Goal: Task Accomplishment & Management: Manage account settings

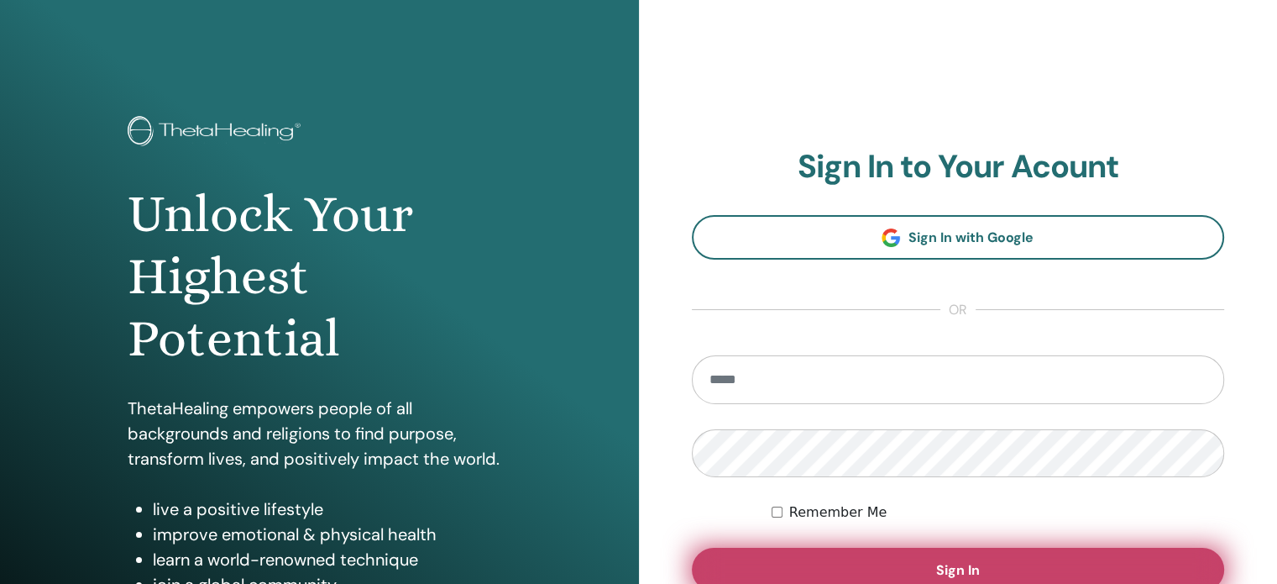
type input "**********"
click at [825, 560] on button "Sign In" at bounding box center [958, 570] width 533 height 44
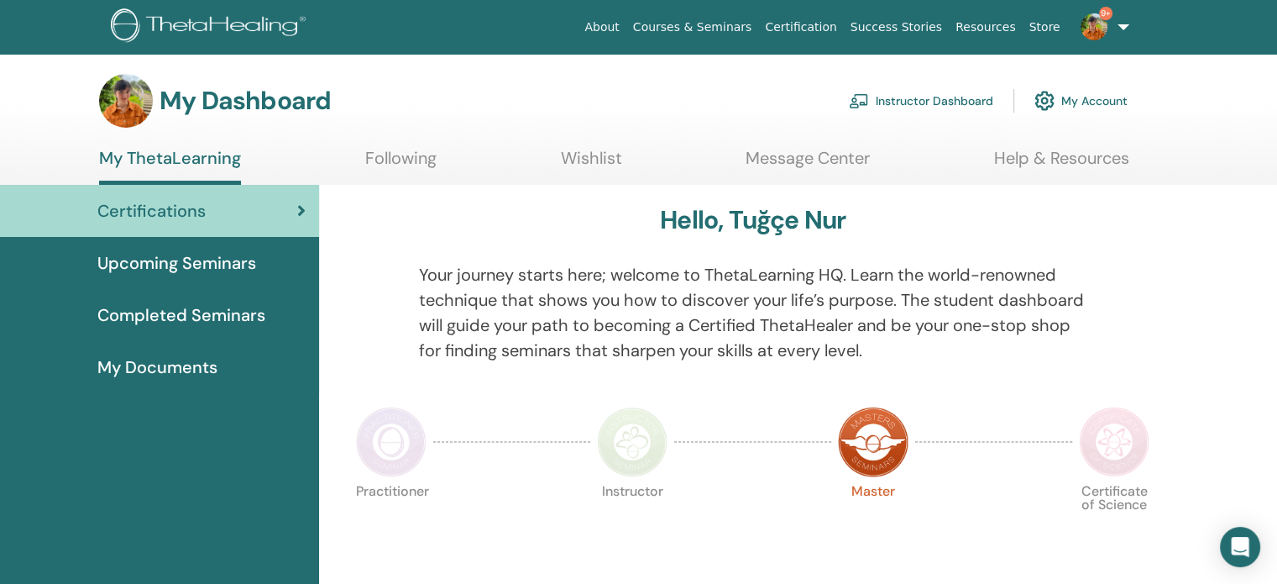
click at [746, 27] on link "Courses & Seminars" at bounding box center [693, 27] width 133 height 31
click at [207, 315] on span "Completed Seminars" at bounding box center [181, 314] width 168 height 25
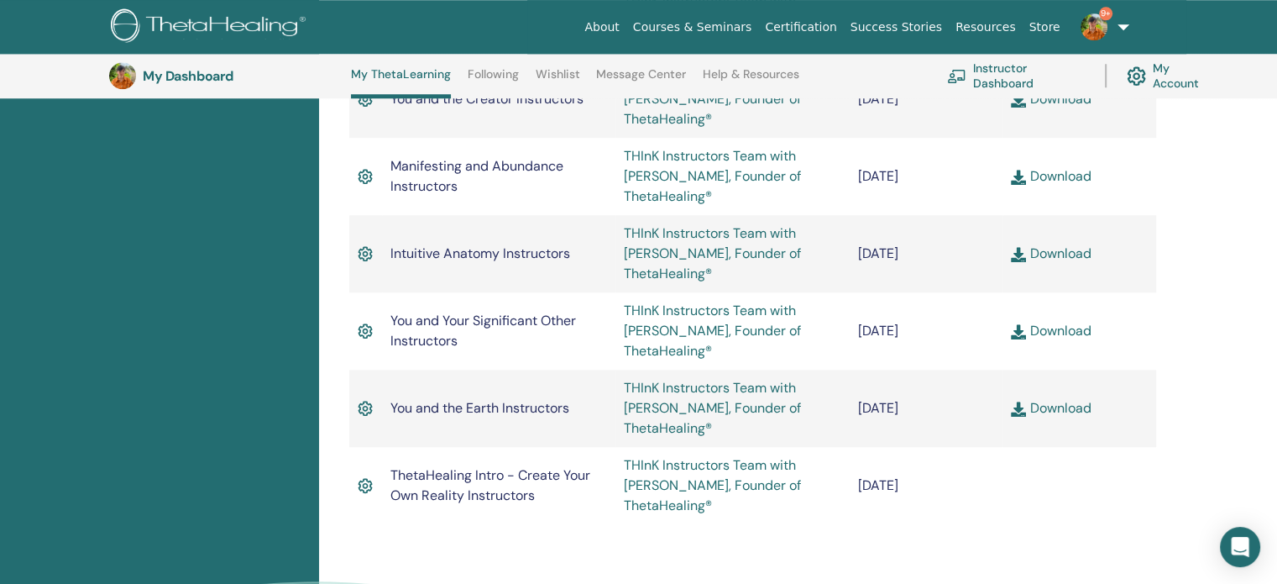
scroll to position [1508, 0]
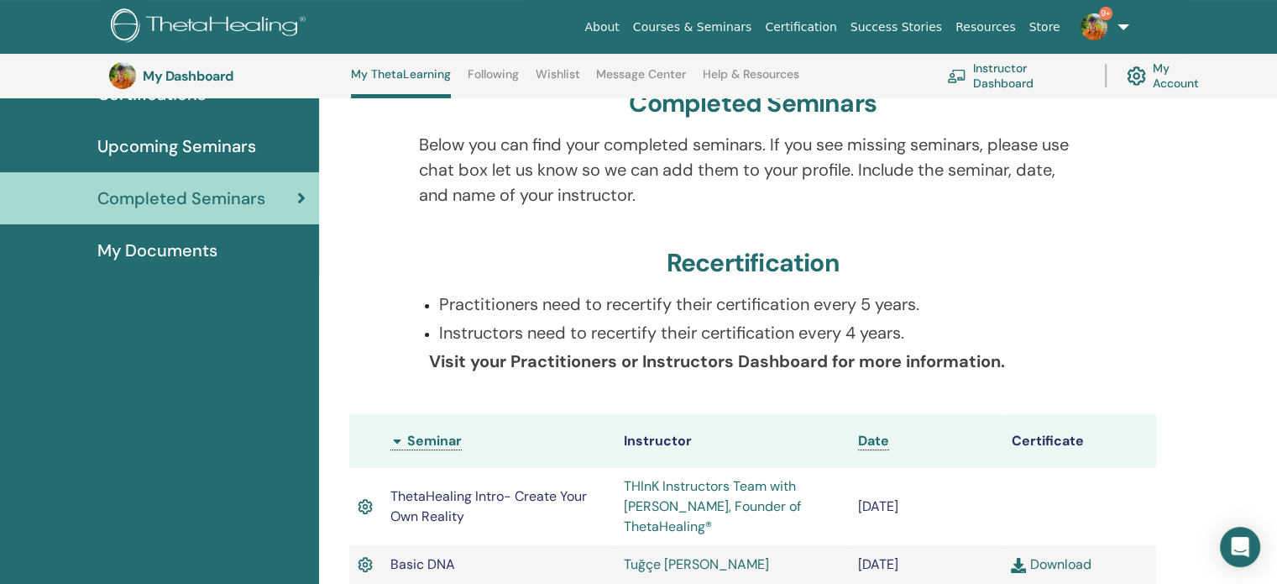
scroll to position [0, 0]
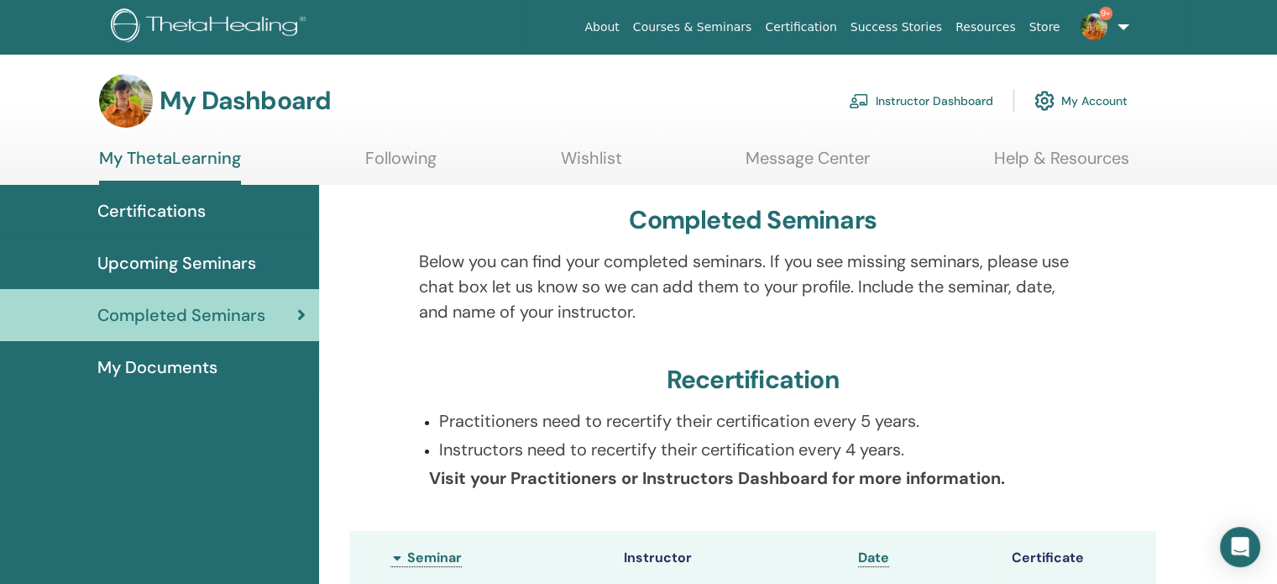
click at [215, 271] on span "Upcoming Seminars" at bounding box center [176, 262] width 159 height 25
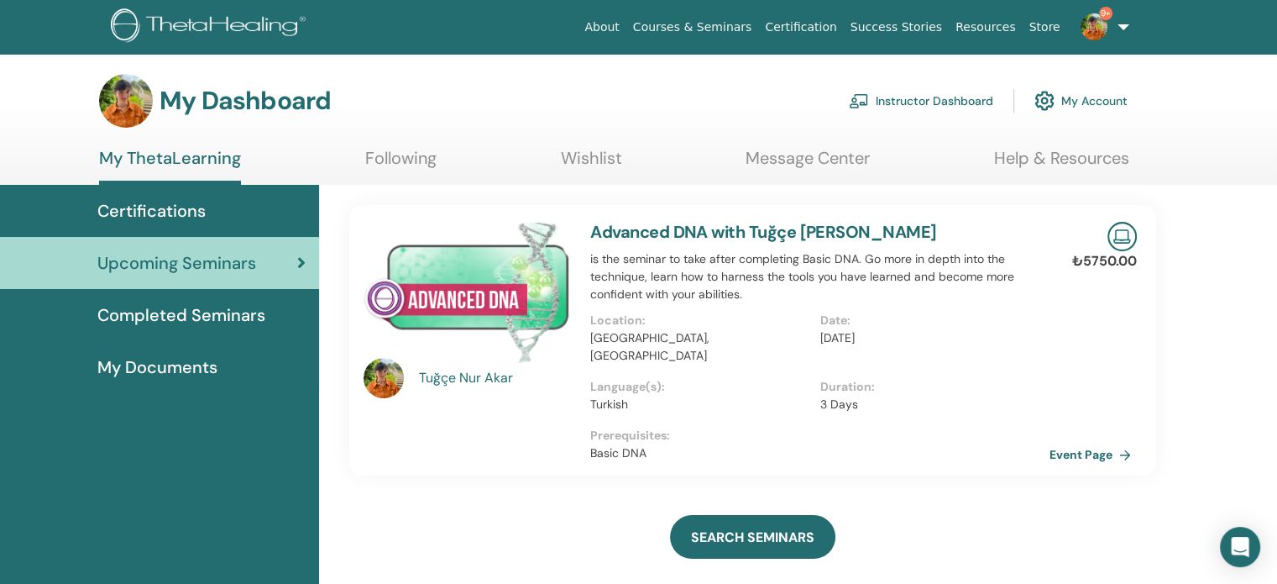
click at [420, 160] on link "Following" at bounding box center [400, 164] width 71 height 33
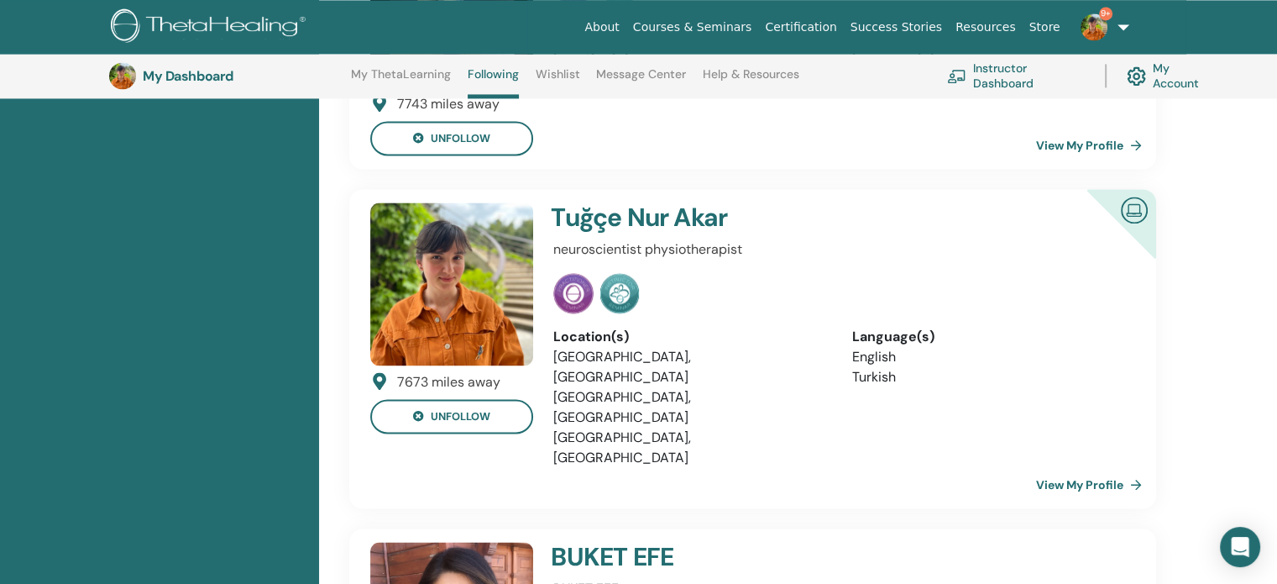
scroll to position [2506, 0]
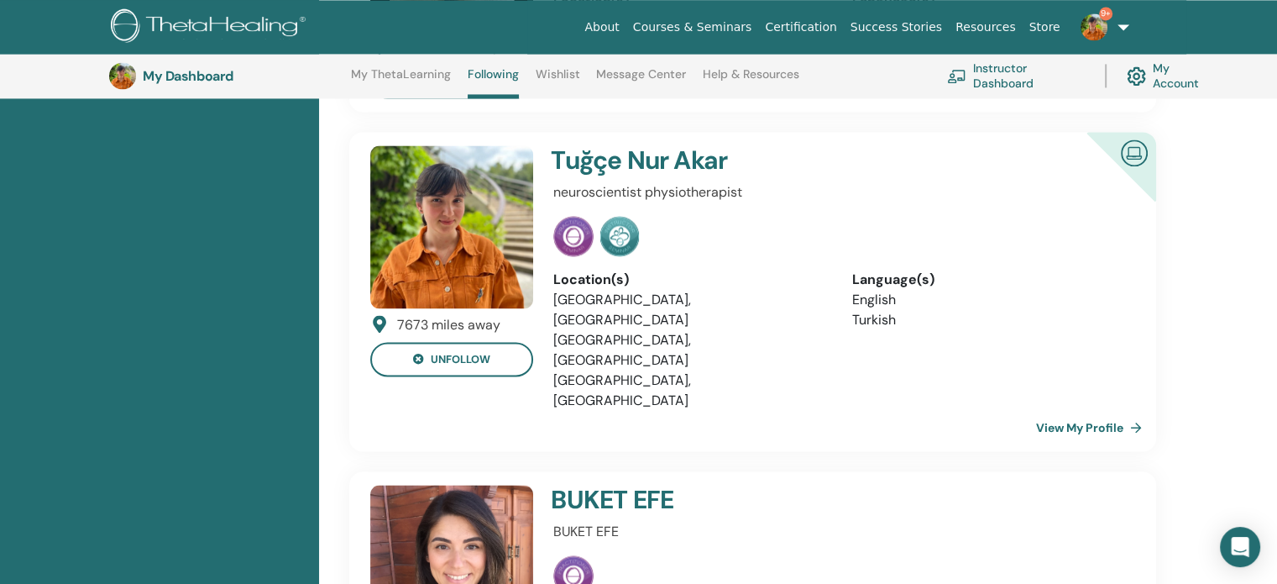
scroll to position [2574, 0]
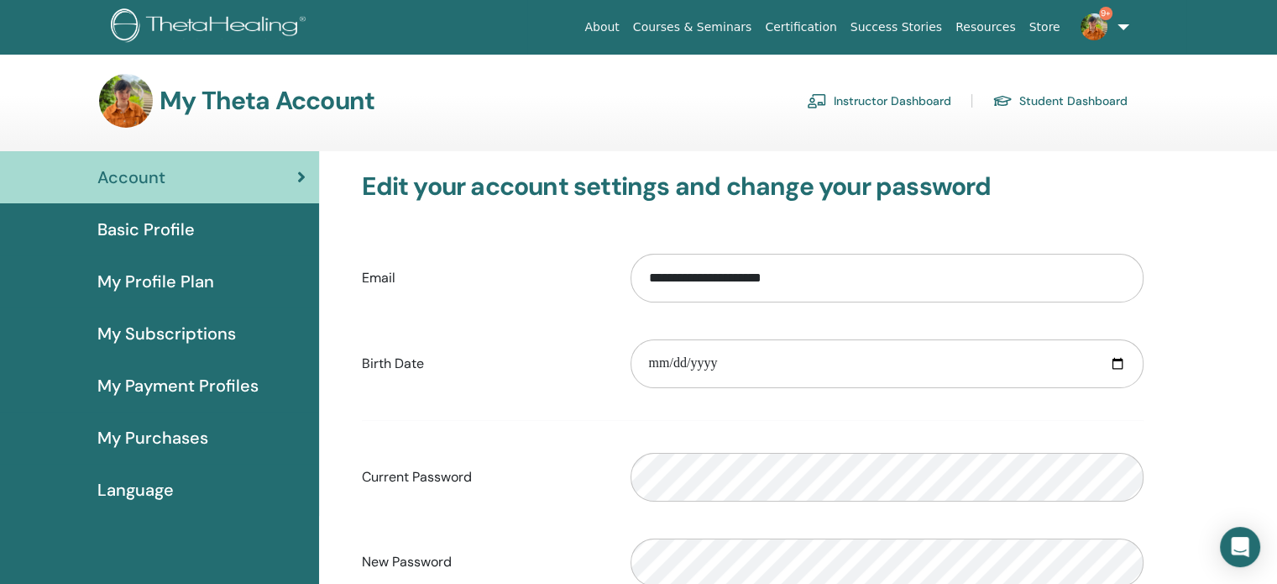
click at [180, 231] on span "Basic Profile" at bounding box center [145, 229] width 97 height 25
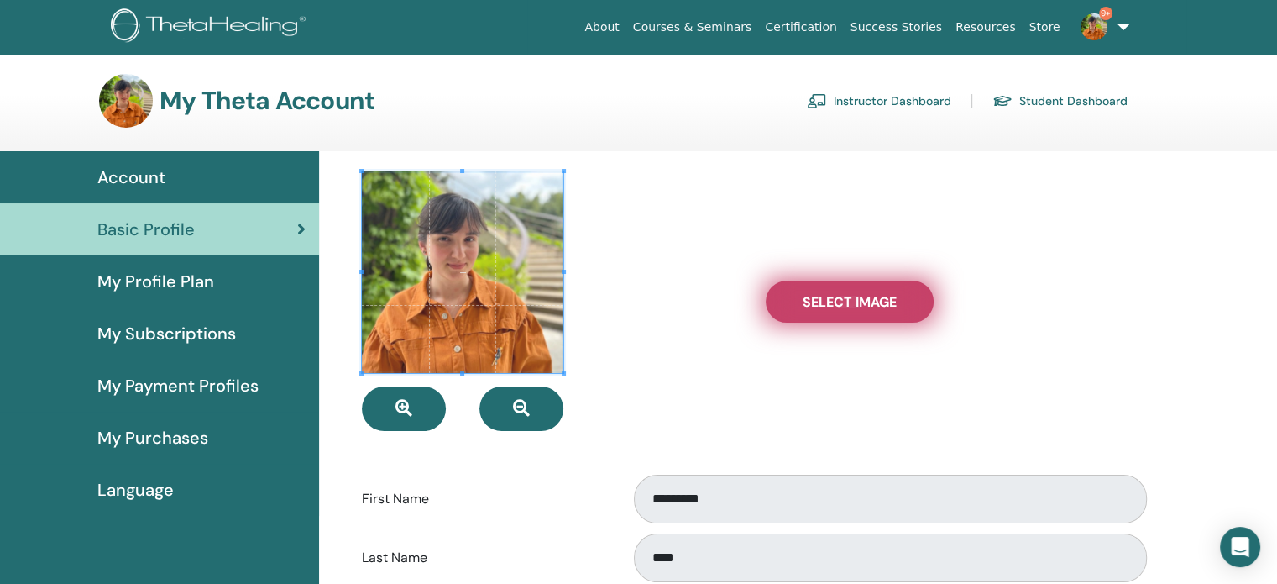
click at [821, 307] on span "Select Image" at bounding box center [850, 302] width 94 height 18
click at [839, 307] on input "Select Image" at bounding box center [850, 302] width 22 height 12
type input "**********"
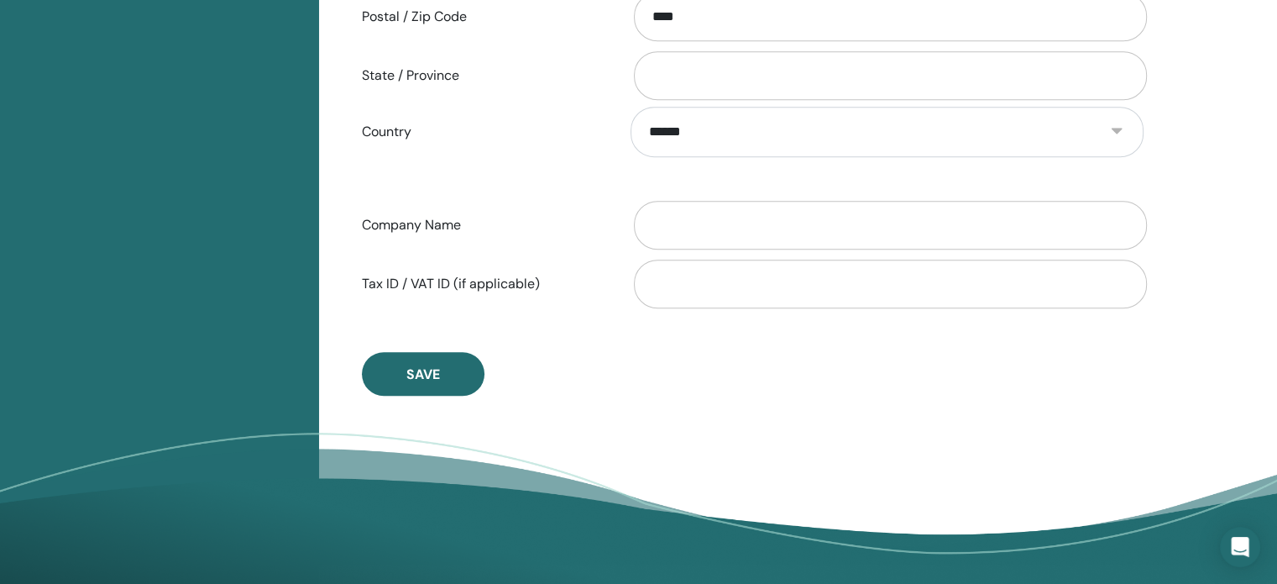
scroll to position [818, 0]
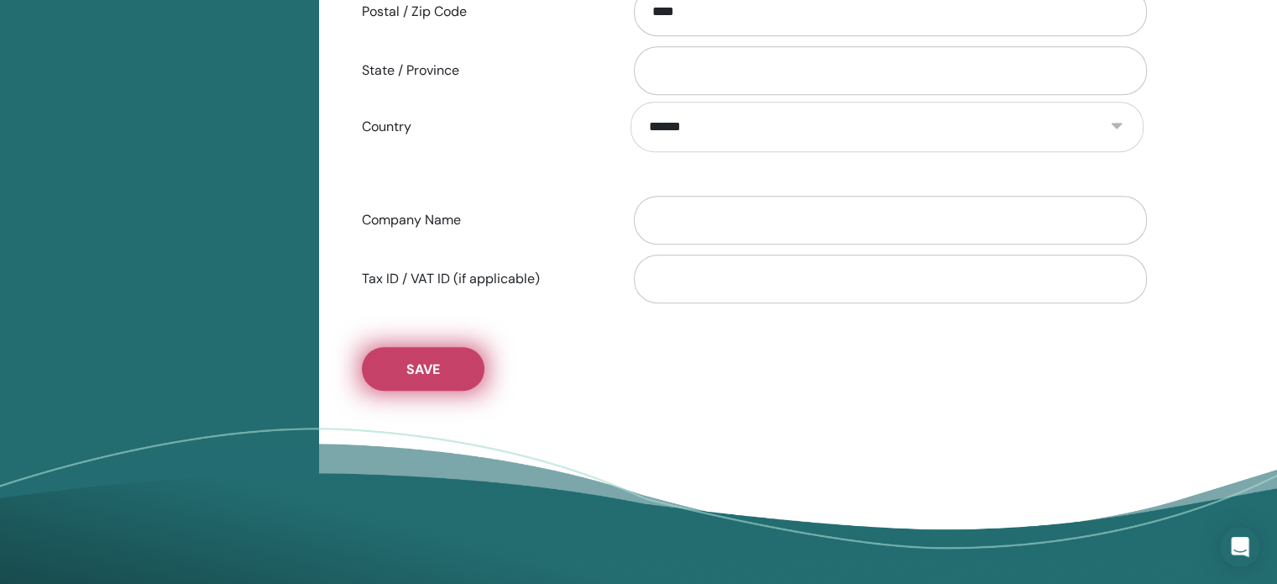
click at [420, 355] on button "Save" at bounding box center [423, 369] width 123 height 44
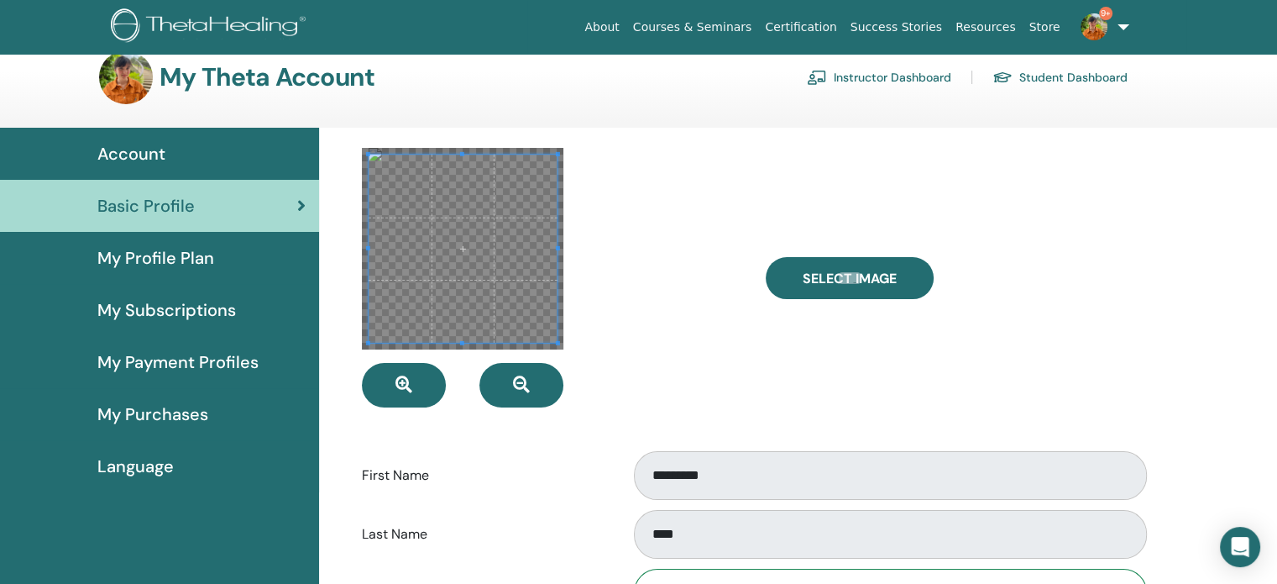
scroll to position [0, 0]
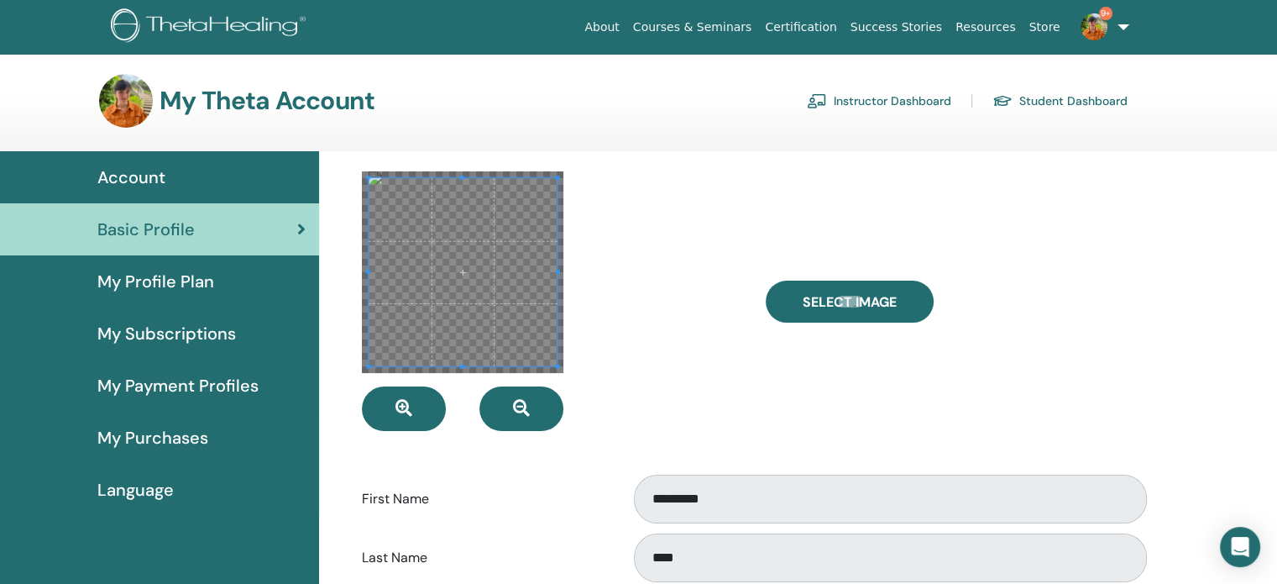
click at [170, 278] on span "My Profile Plan" at bounding box center [155, 281] width 117 height 25
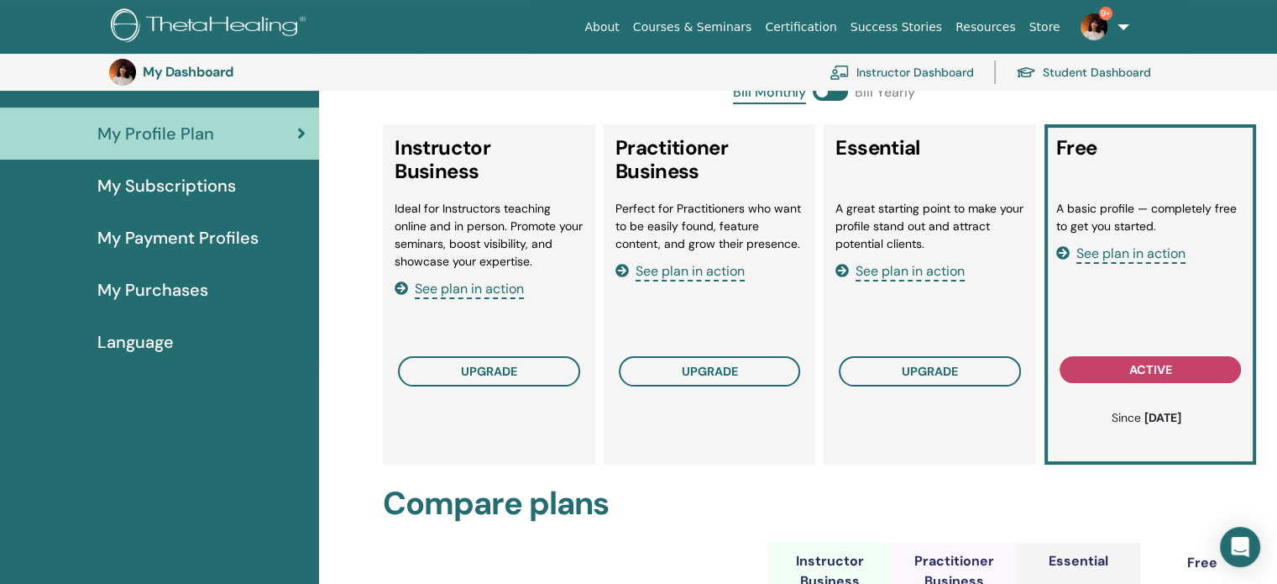
scroll to position [185, 0]
click at [175, 184] on span "My Subscriptions" at bounding box center [166, 185] width 139 height 25
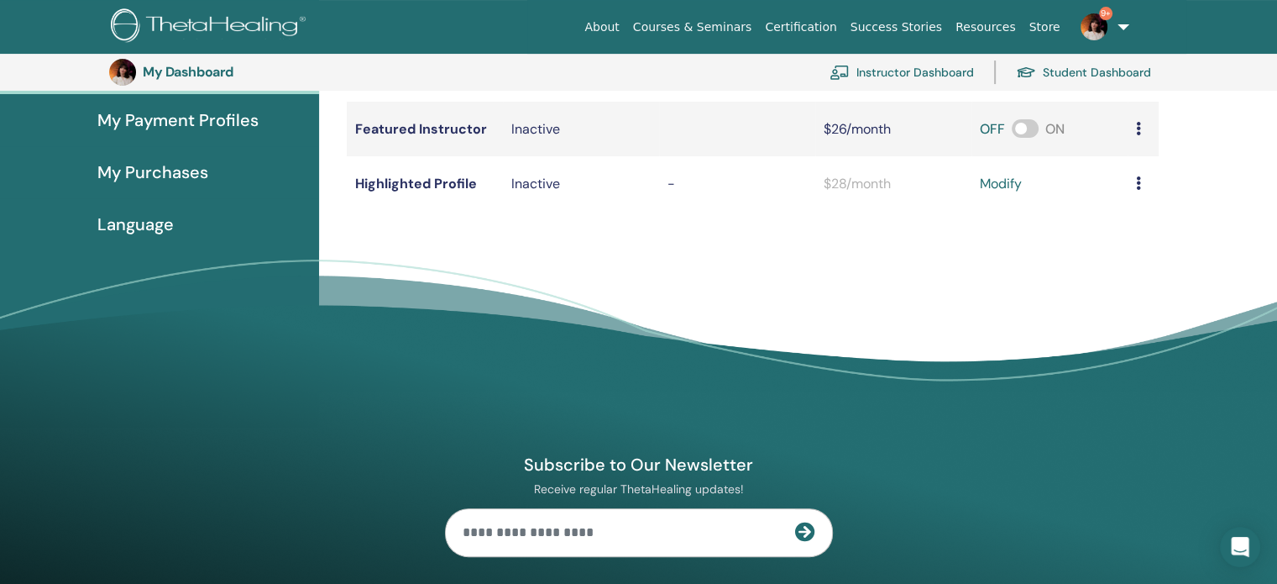
scroll to position [305, 0]
